Goal: Information Seeking & Learning: Compare options

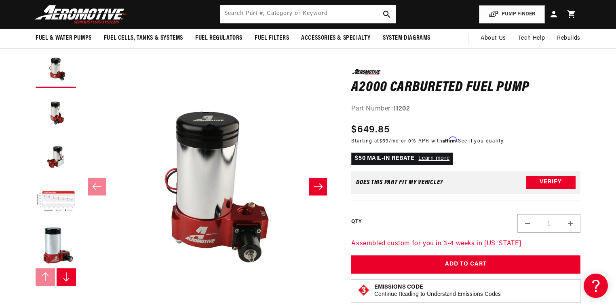
scroll to position [3025, 0]
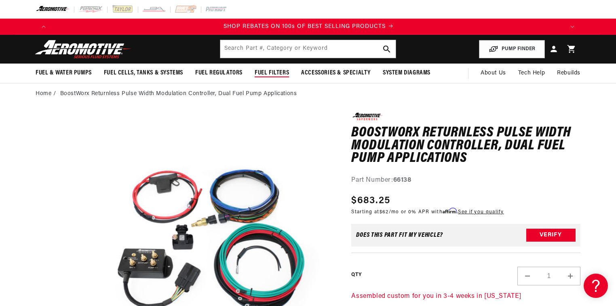
scroll to position [0, 1026]
click at [270, 51] on input "text" at bounding box center [308, 49] width 176 height 18
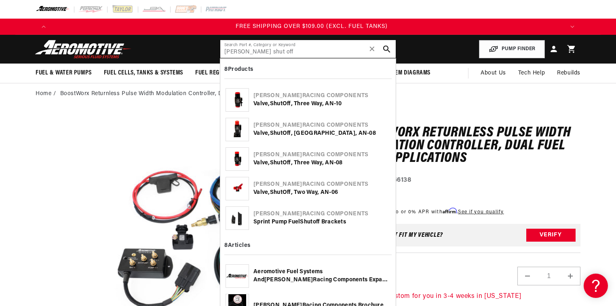
scroll to position [0, 1538]
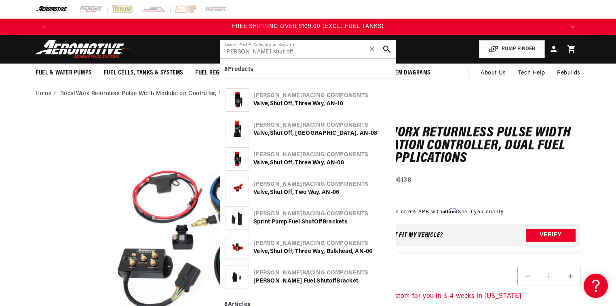
type input "waterman shut off"
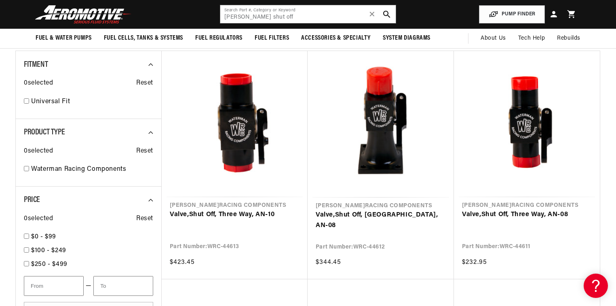
scroll to position [0, 1538]
click at [254, 209] on link "Valve, Shut Off , Three Way, AN-10" at bounding box center [235, 214] width 130 height 11
click at [390, 210] on link "Valve, Shut Off , Three Way, Tall Mount, AN-08" at bounding box center [381, 220] width 130 height 21
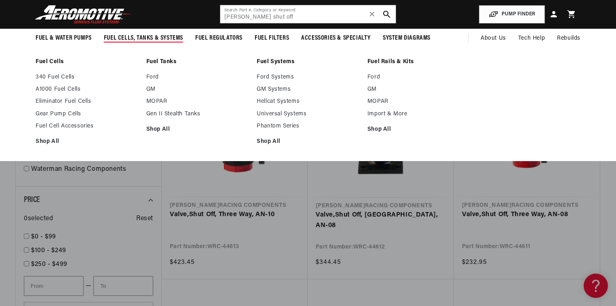
scroll to position [0, 1026]
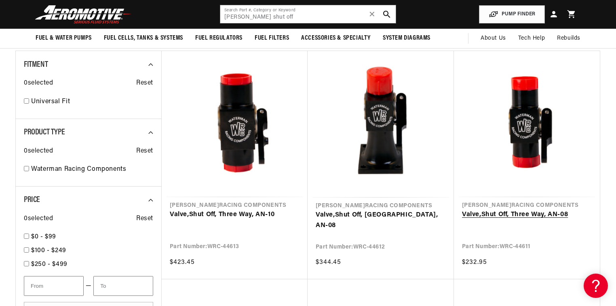
click at [529, 209] on link "Valve, Shut Off , Three Way, AN-08" at bounding box center [527, 214] width 130 height 11
click at [379, 210] on link "Valve, Shut Off , Three Way, Tall Mount, AN-08" at bounding box center [381, 220] width 130 height 21
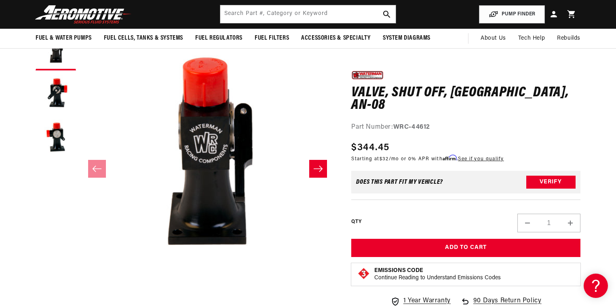
scroll to position [65, 0]
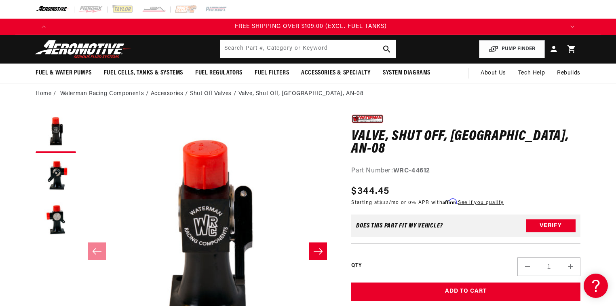
scroll to position [0, 1538]
